Goal: Navigation & Orientation: Locate item on page

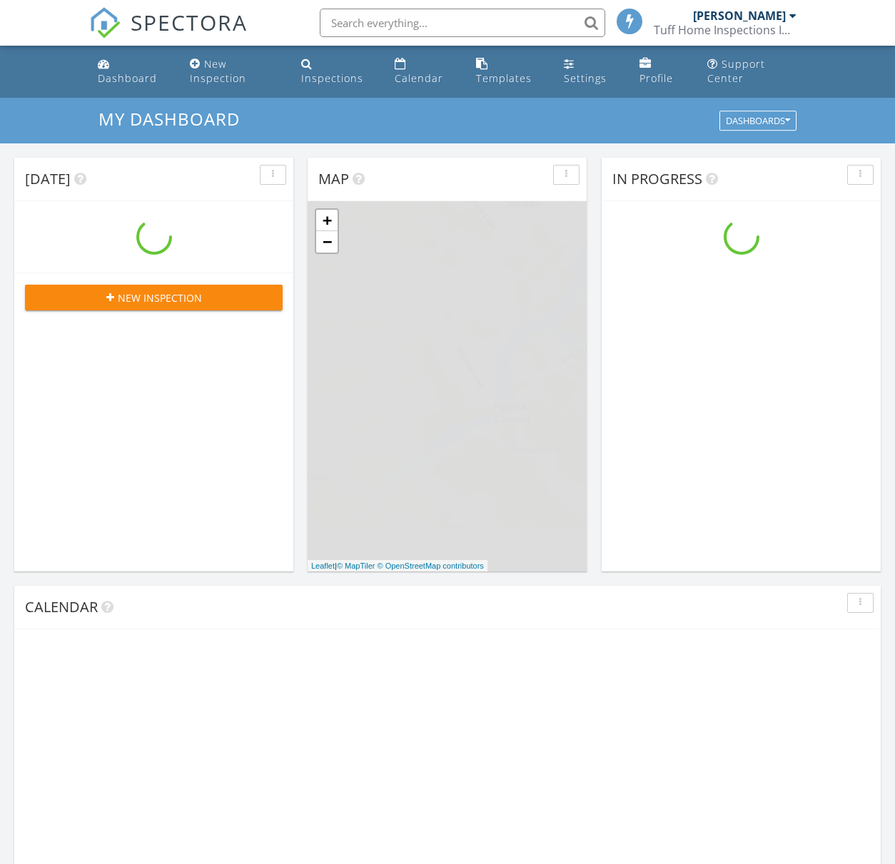
scroll to position [1321, 917]
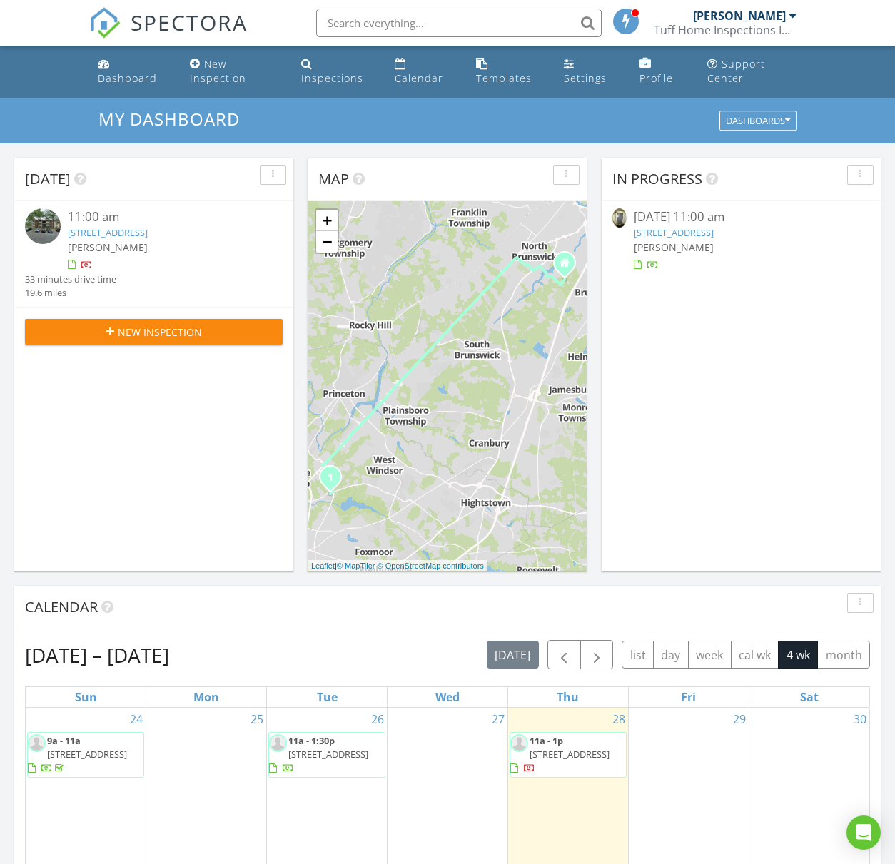
click at [128, 229] on link "[STREET_ADDRESS]" at bounding box center [108, 232] width 80 height 13
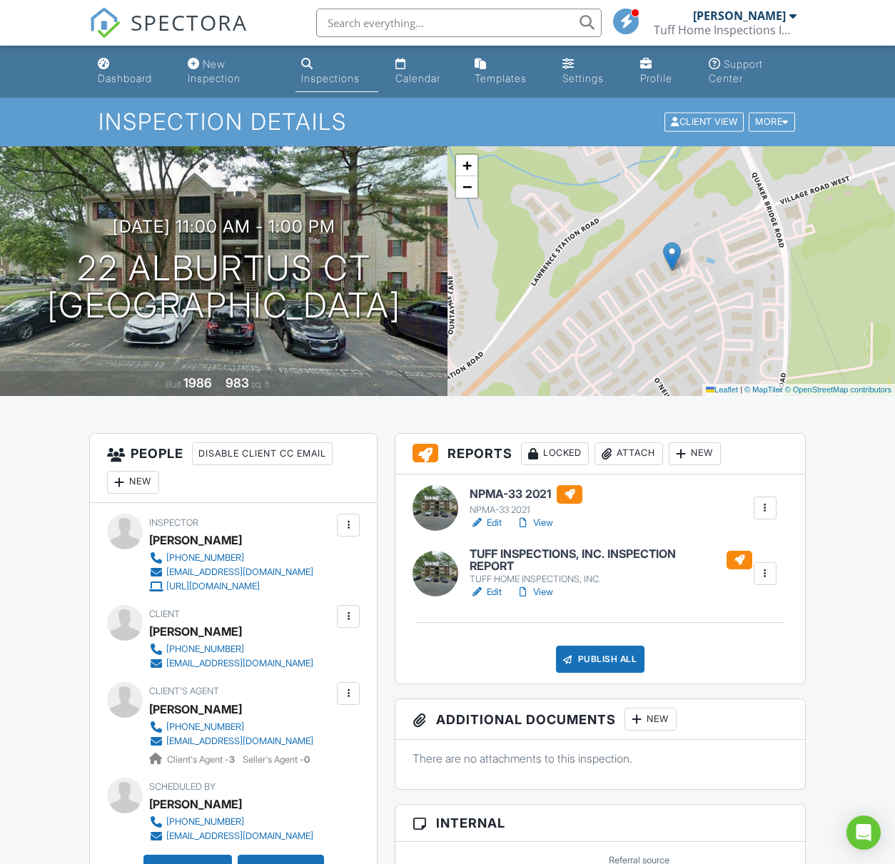
click at [670, 263] on img at bounding box center [672, 256] width 18 height 29
click at [672, 257] on img at bounding box center [672, 256] width 18 height 29
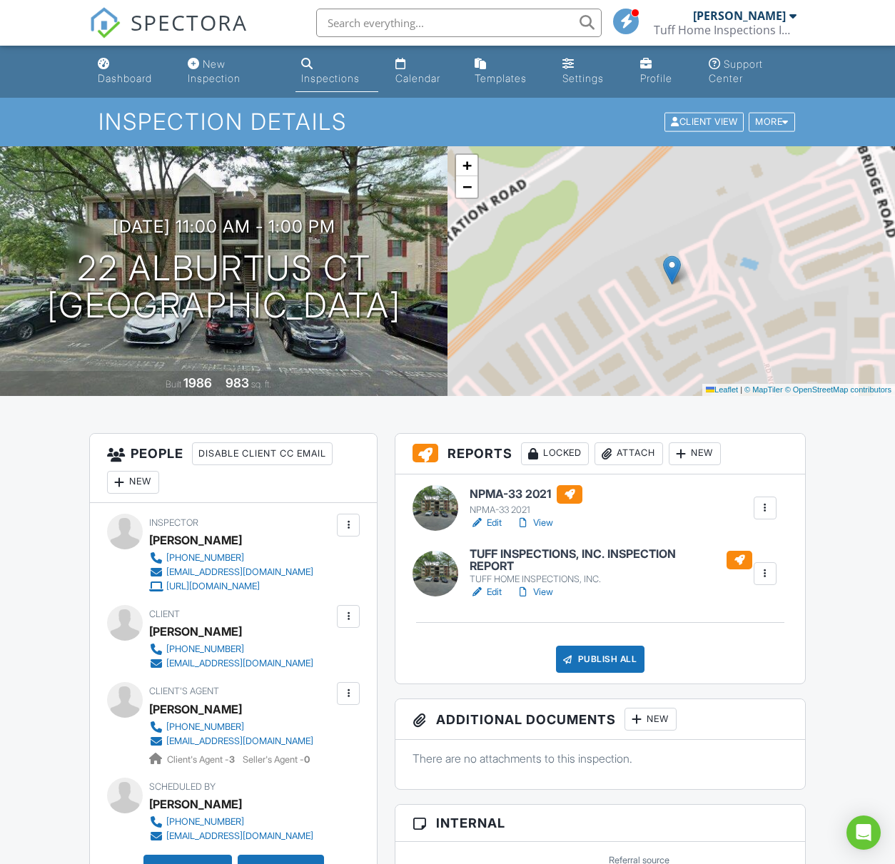
click at [672, 257] on img at bounding box center [672, 270] width 18 height 29
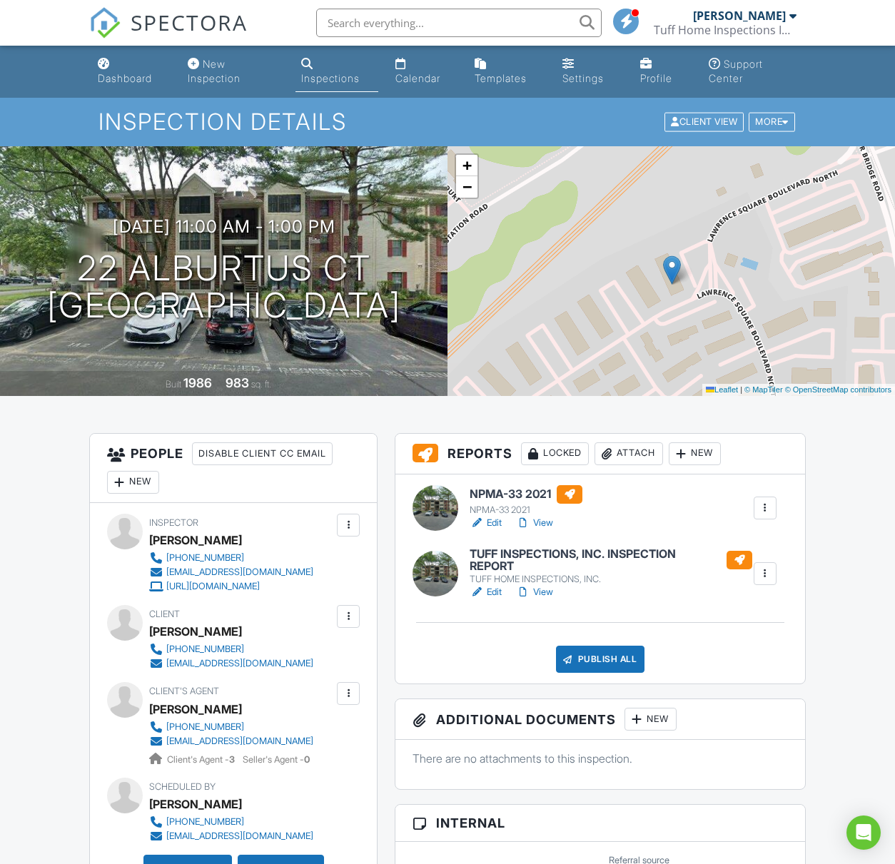
click at [671, 265] on img at bounding box center [672, 270] width 18 height 29
click at [484, 193] on div "+ − Leaflet | © MapTiler © OpenStreetMap contributors" at bounding box center [670, 271] width 447 height 250
click at [467, 193] on span "−" at bounding box center [466, 187] width 9 height 18
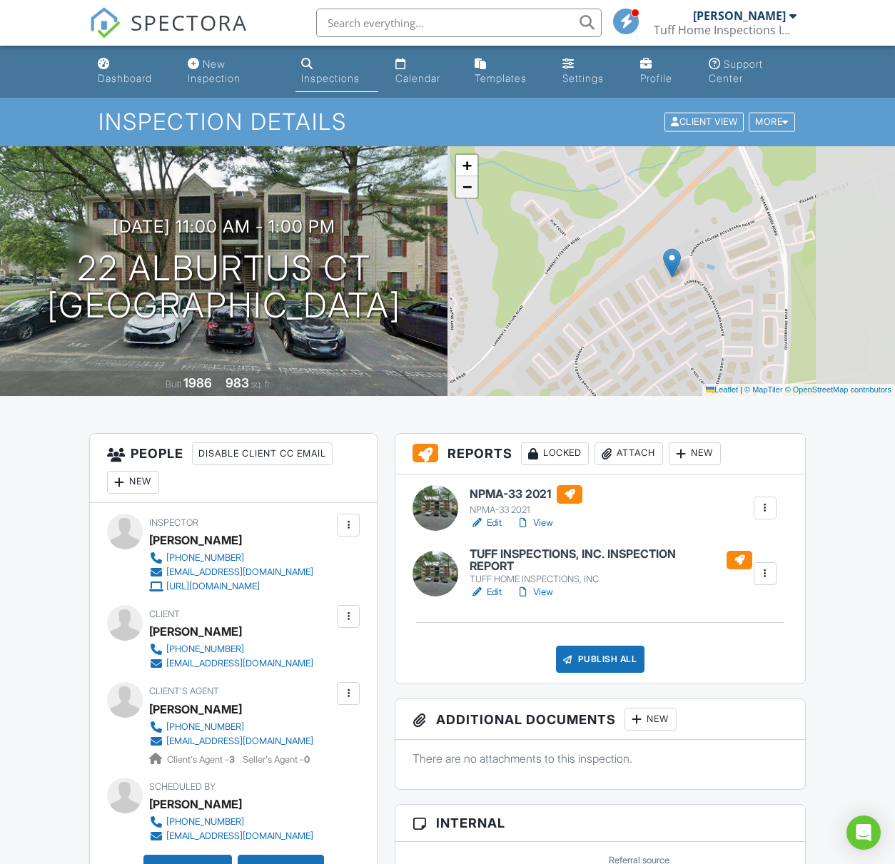
click at [467, 193] on span "−" at bounding box center [466, 187] width 9 height 18
